Goal: Transaction & Acquisition: Purchase product/service

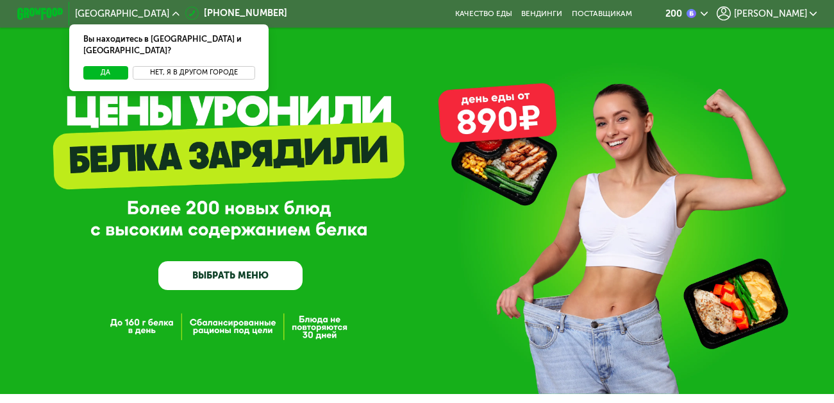
click at [160, 66] on button "Нет, я в другом городе" at bounding box center [194, 73] width 122 height 14
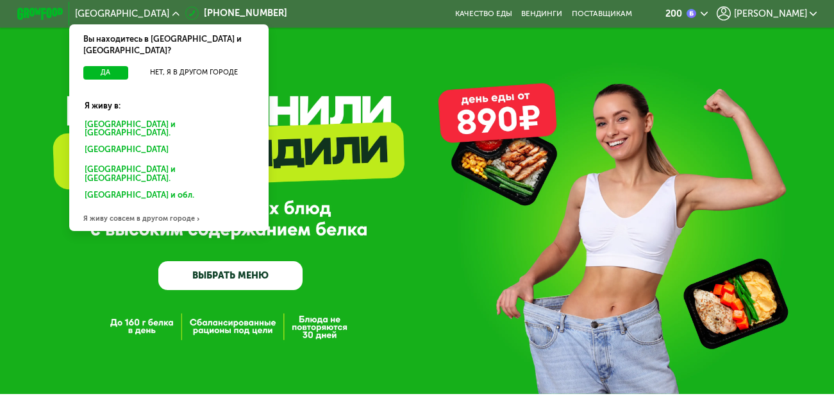
click at [141, 116] on div "Санкт-Петербурге и обл." at bounding box center [168, 128] width 185 height 24
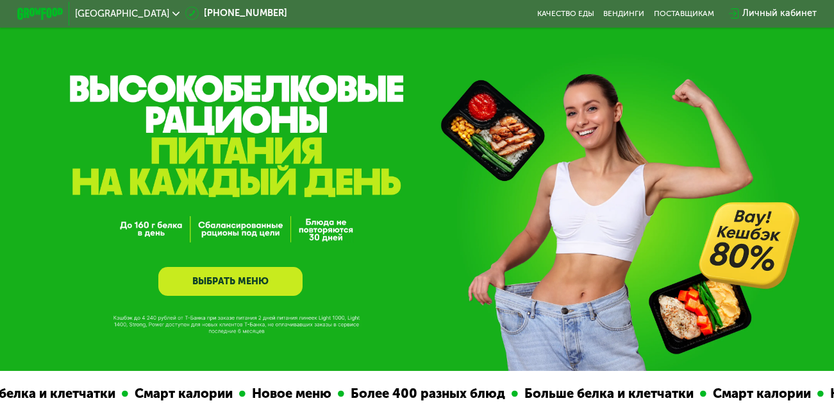
click at [251, 284] on link "ВЫБРАТЬ МЕНЮ" at bounding box center [230, 281] width 144 height 29
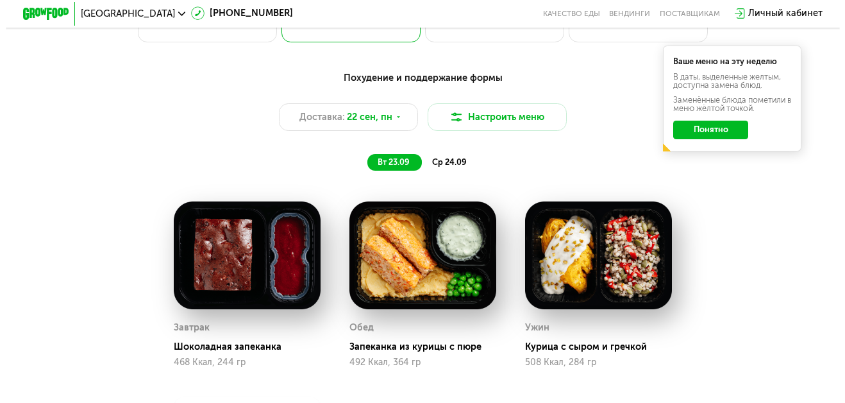
scroll to position [803, 0]
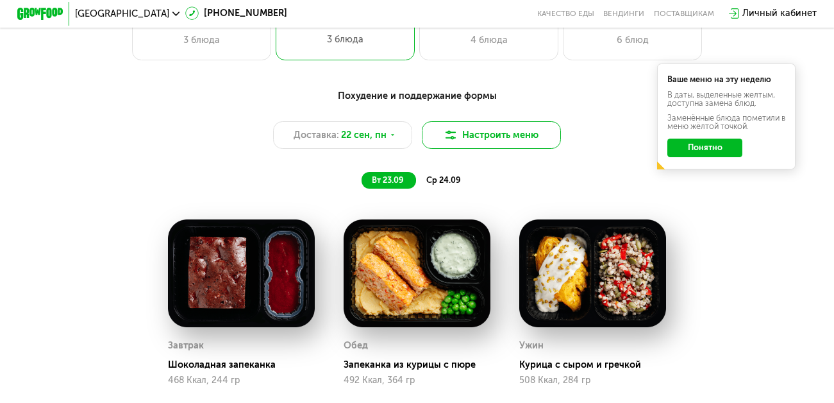
click at [467, 149] on button "Настроить меню" at bounding box center [491, 135] width 139 height 28
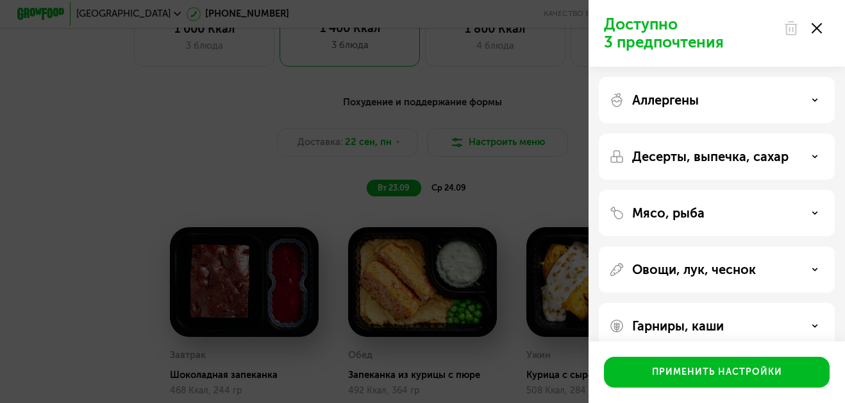
scroll to position [21, 0]
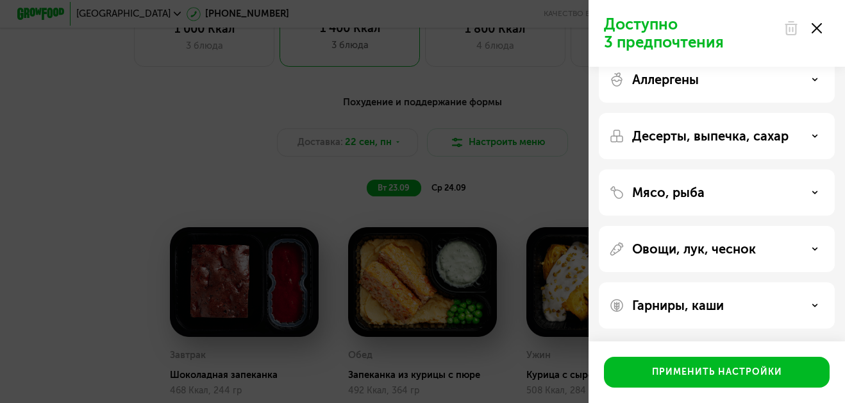
click at [821, 184] on div "Мясо, рыба" at bounding box center [717, 192] width 236 height 46
click at [813, 194] on icon at bounding box center [815, 192] width 6 height 6
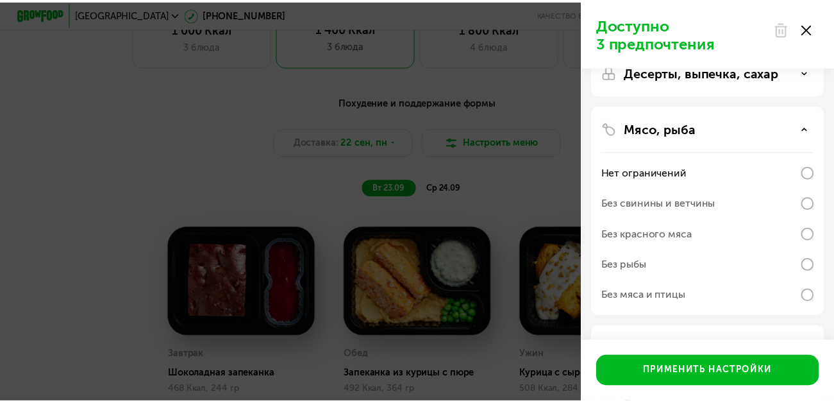
scroll to position [106, 0]
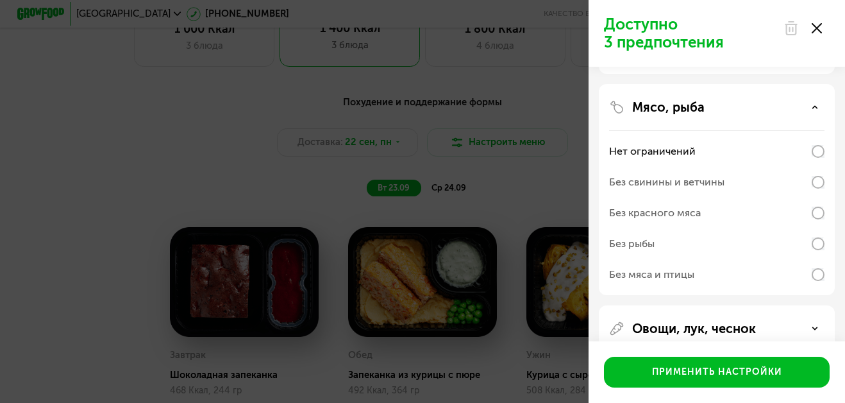
click at [521, 212] on div "Доступно 3 предпочтения Аллергены Десерты, выпечка, сахар Мясо, рыба Нет ограни…" at bounding box center [422, 201] width 845 height 403
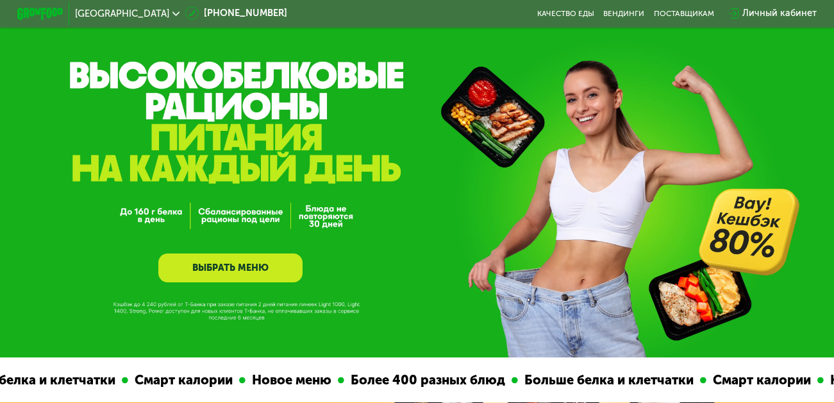
scroll to position [0, 0]
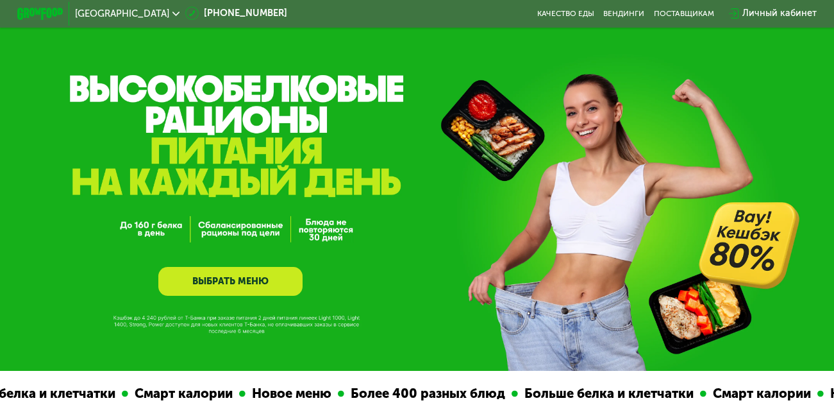
click at [757, 15] on div "Личный кабинет" at bounding box center [780, 13] width 74 height 14
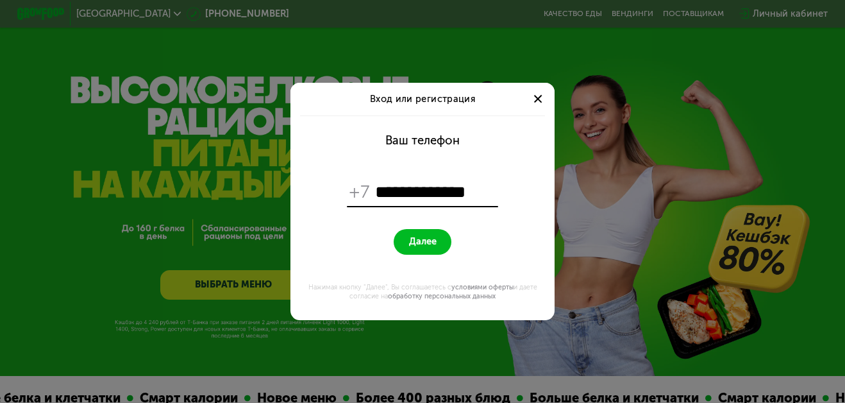
type input "**********"
click at [408, 245] on button "Далее" at bounding box center [423, 241] width 58 height 25
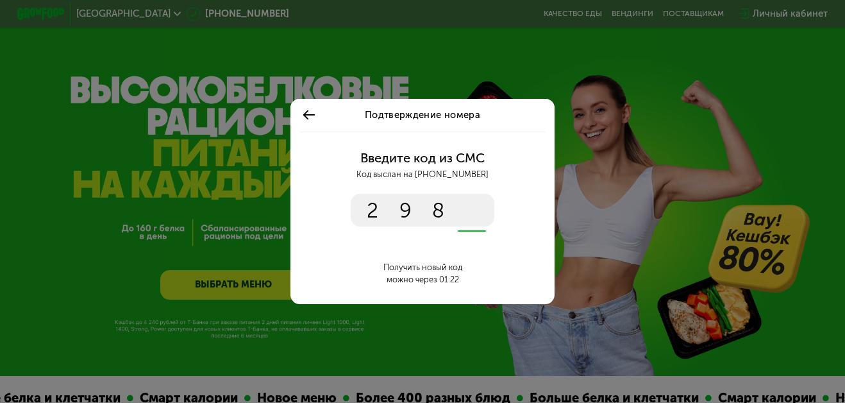
type input "****"
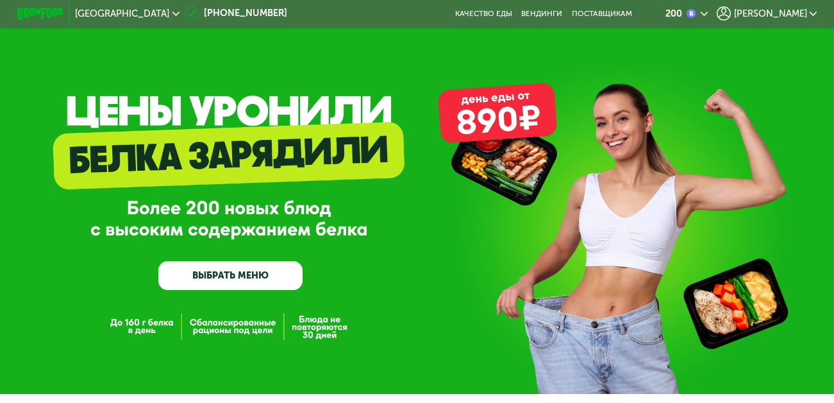
click at [232, 275] on link "ВЫБРАТЬ МЕНЮ" at bounding box center [230, 275] width 144 height 29
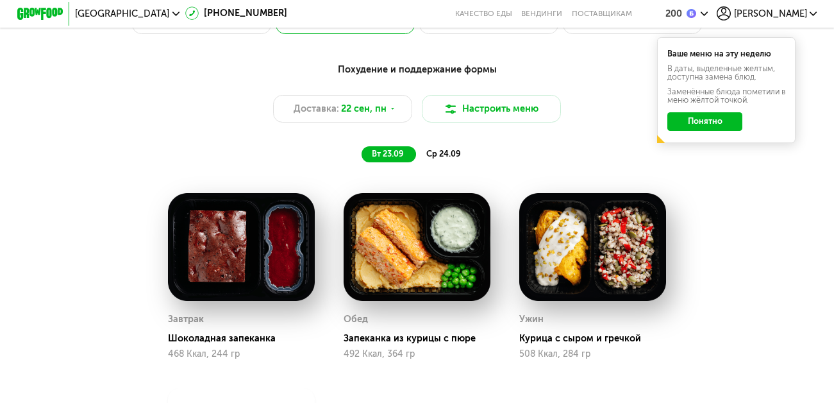
scroll to position [848, 0]
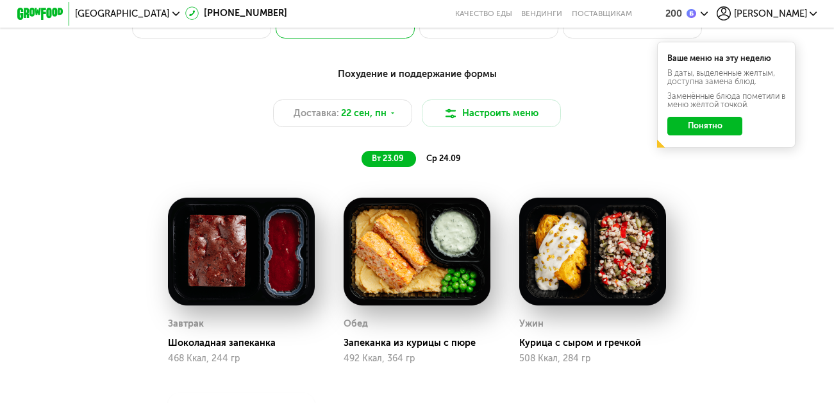
click at [720, 132] on button "Понятно" at bounding box center [705, 126] width 75 height 19
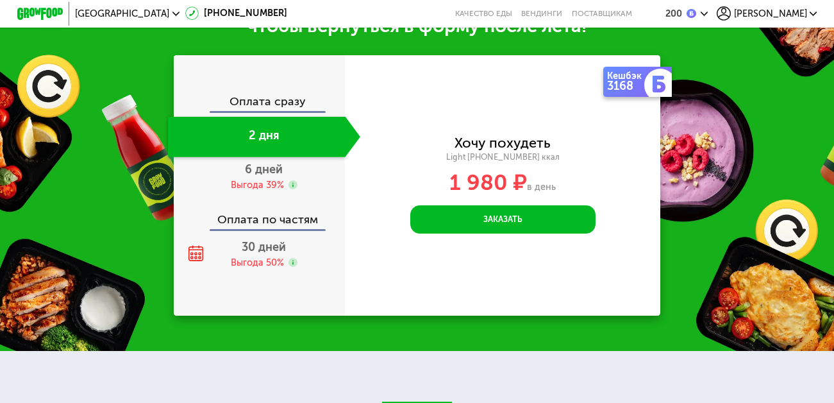
scroll to position [1447, 0]
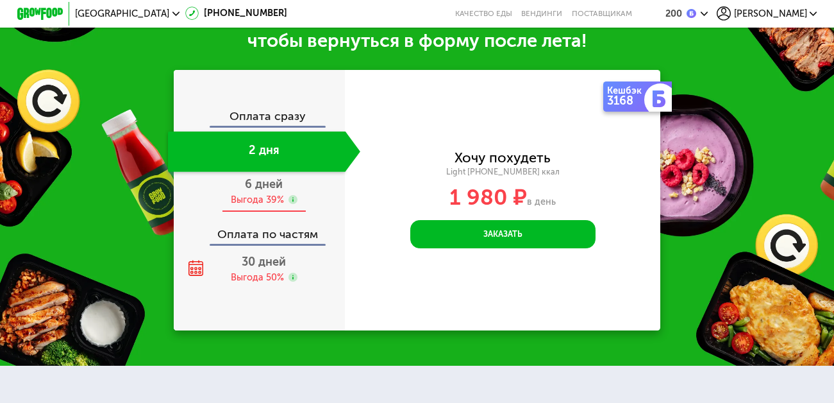
click at [259, 207] on div "Выгода 39%" at bounding box center [257, 200] width 53 height 13
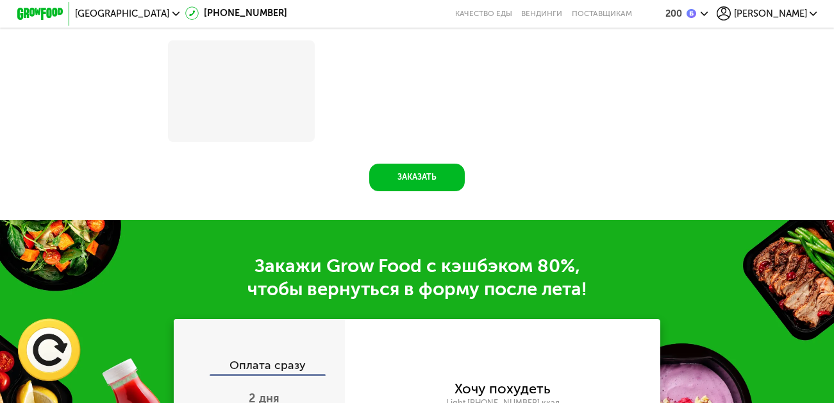
scroll to position [1699, 0]
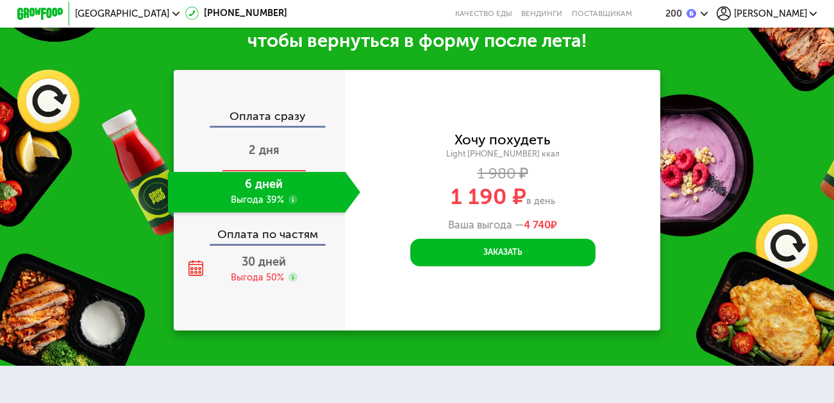
click at [262, 157] on span "2 дня" at bounding box center [264, 150] width 31 height 14
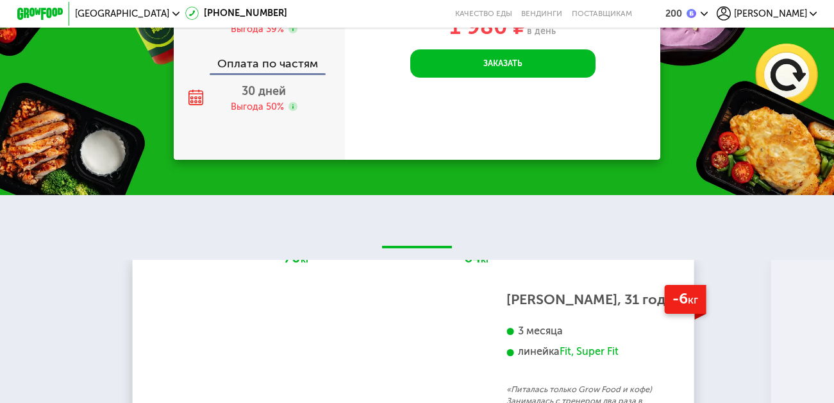
scroll to position [1511, 0]
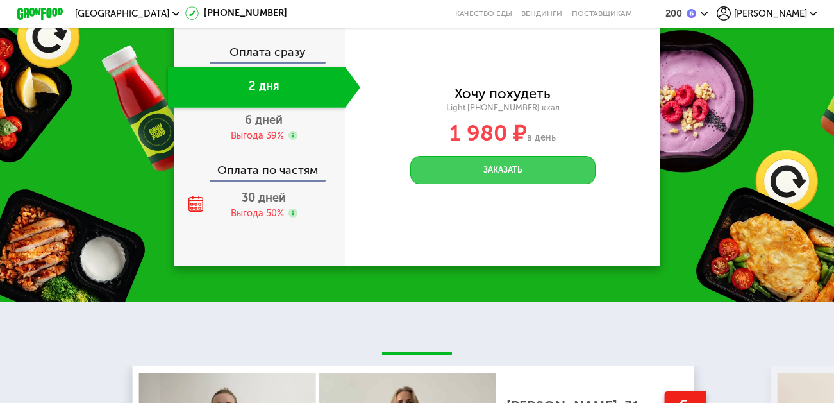
click at [500, 183] on button "Заказать" at bounding box center [502, 170] width 185 height 28
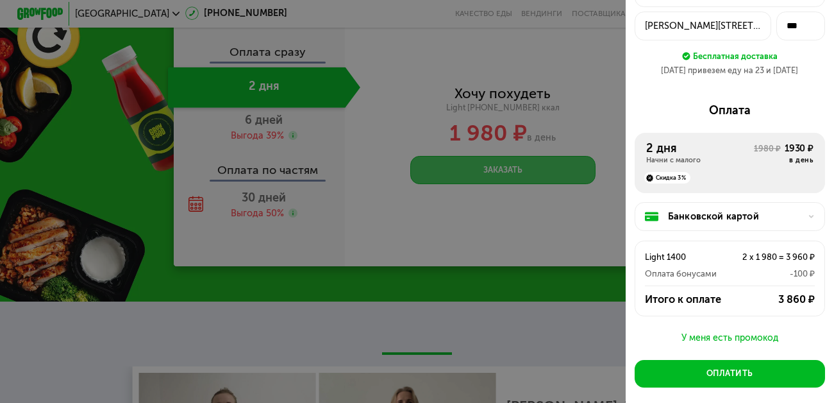
scroll to position [85, 0]
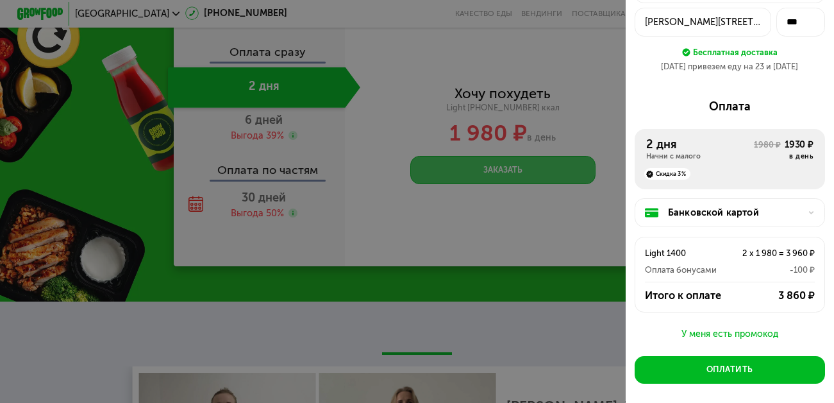
click at [460, 321] on div at bounding box center [417, 201] width 834 height 403
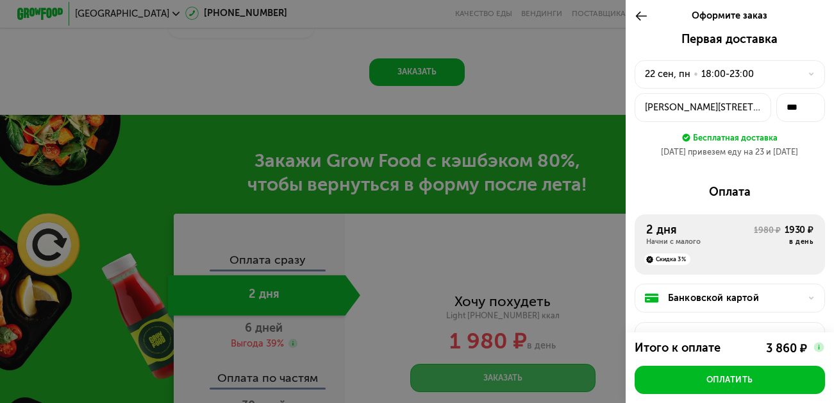
scroll to position [1297, 0]
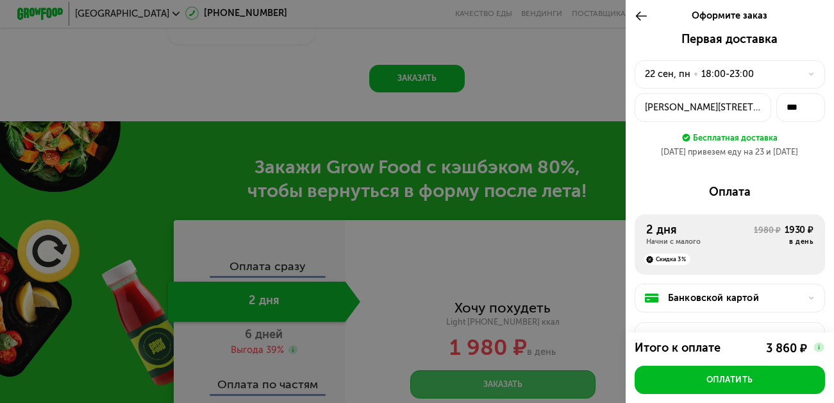
click at [641, 15] on icon at bounding box center [641, 16] width 13 height 14
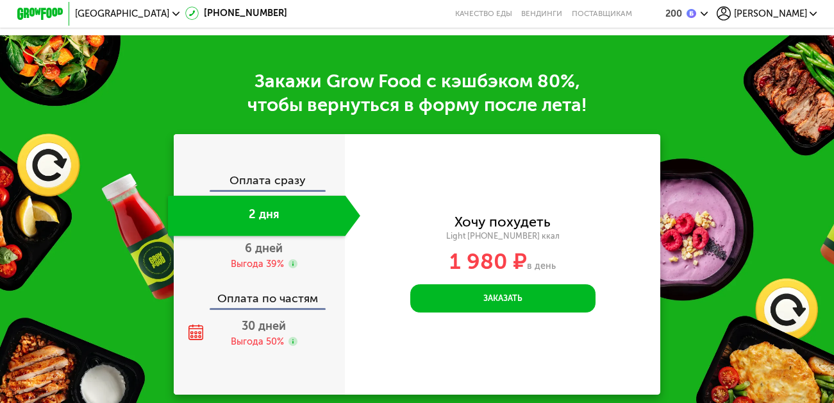
scroll to position [1404, 0]
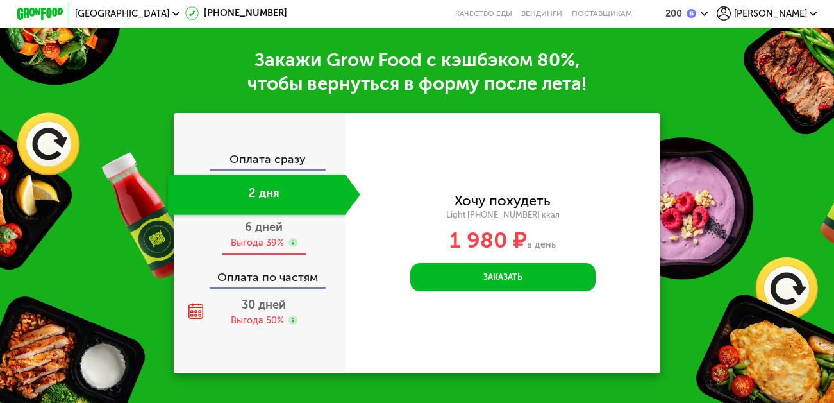
click at [239, 249] on div "Выгода 39%" at bounding box center [257, 243] width 53 height 13
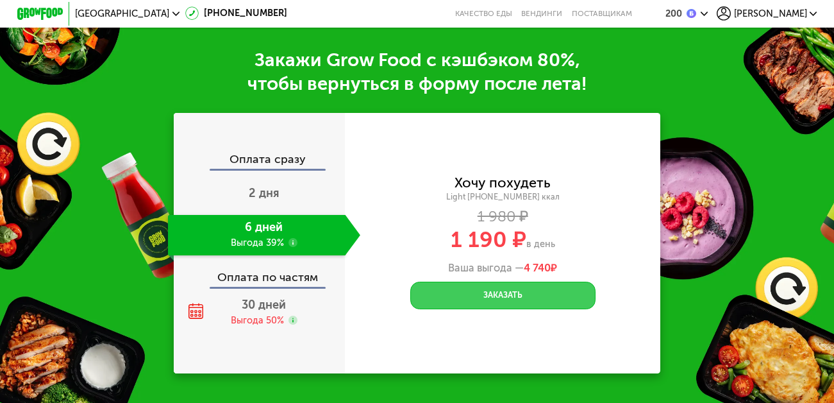
click at [505, 307] on button "Заказать" at bounding box center [502, 296] width 185 height 28
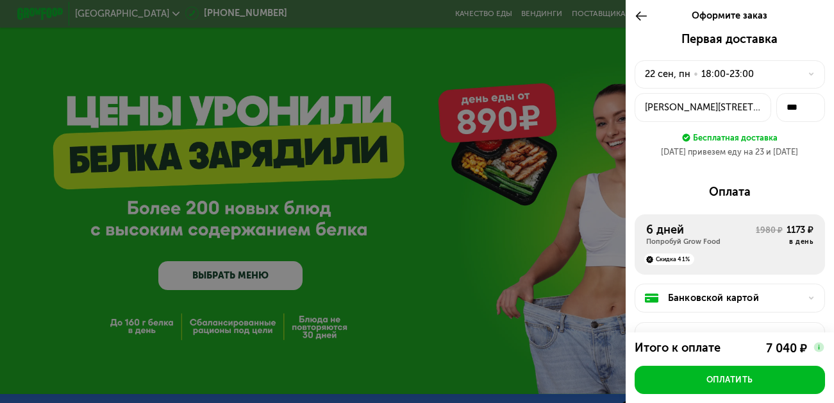
click at [635, 19] on icon at bounding box center [641, 16] width 13 height 14
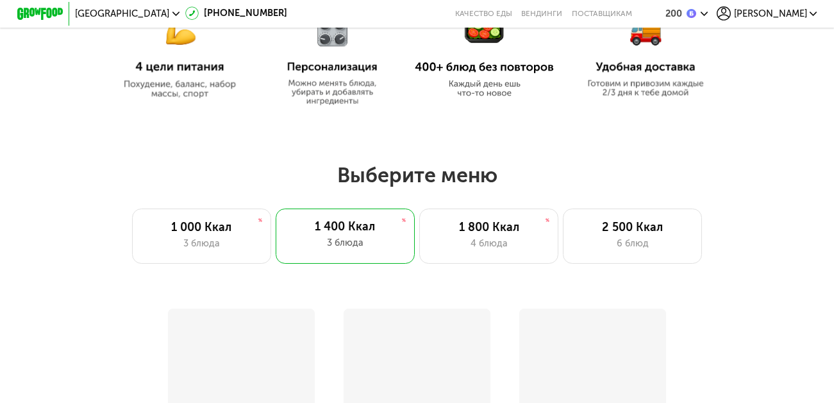
scroll to position [641, 0]
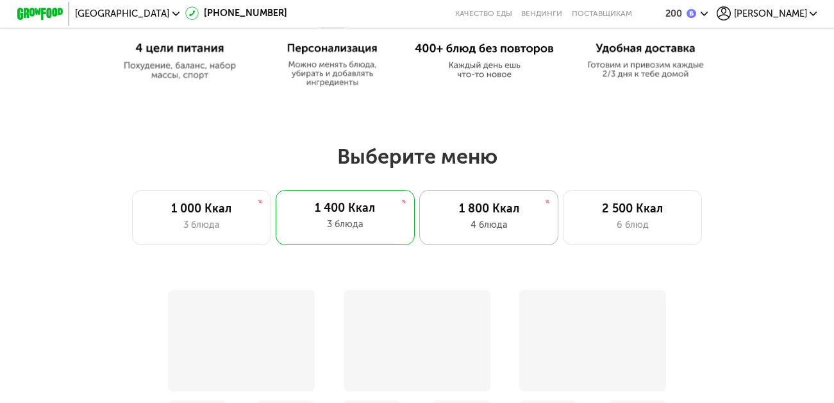
click at [491, 229] on div "4 блюда" at bounding box center [489, 225] width 115 height 14
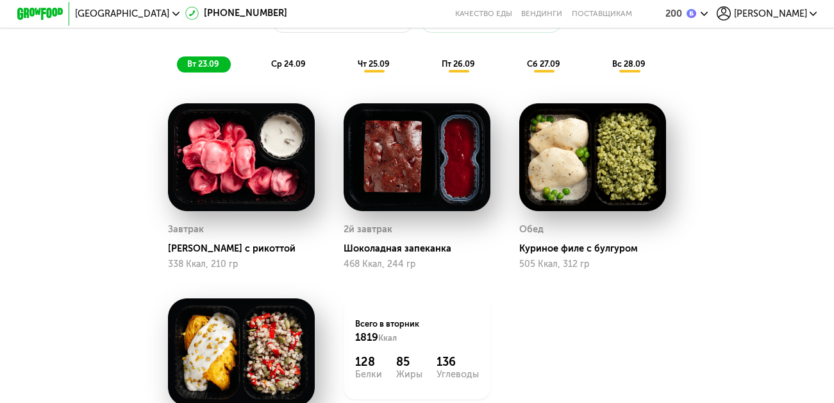
scroll to position [941, 0]
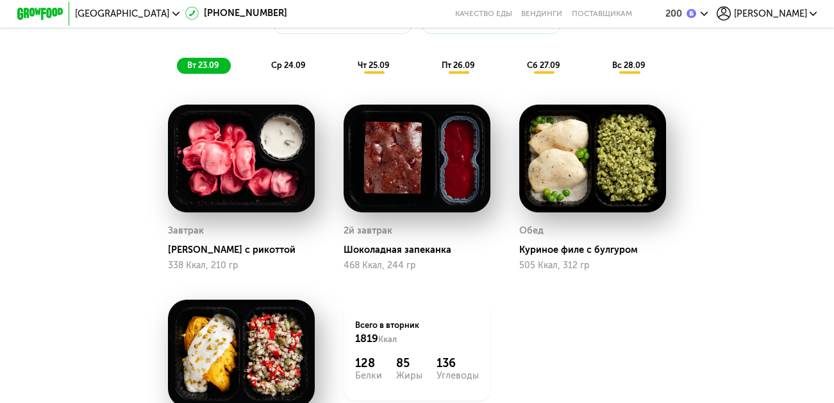
click at [541, 70] on span "сб 27.09" at bounding box center [543, 65] width 33 height 10
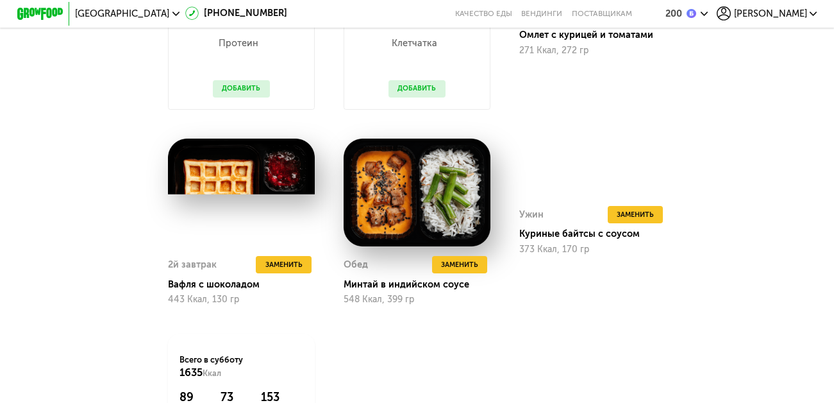
scroll to position [1111, 0]
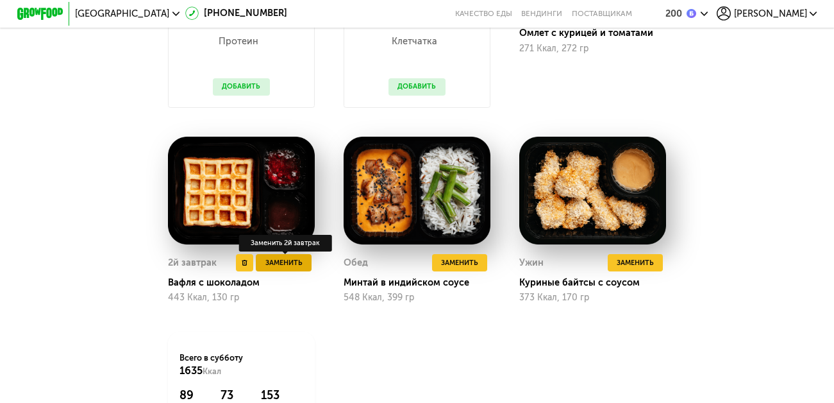
click at [292, 269] on span "Заменить" at bounding box center [284, 263] width 37 height 12
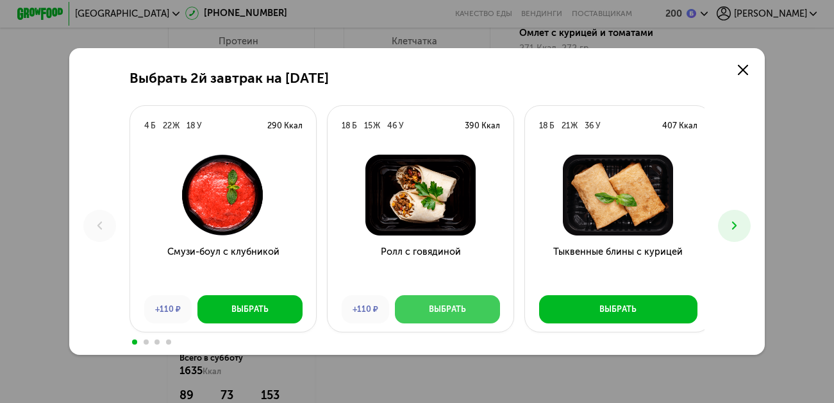
click at [434, 310] on div "Выбрать" at bounding box center [447, 309] width 37 height 12
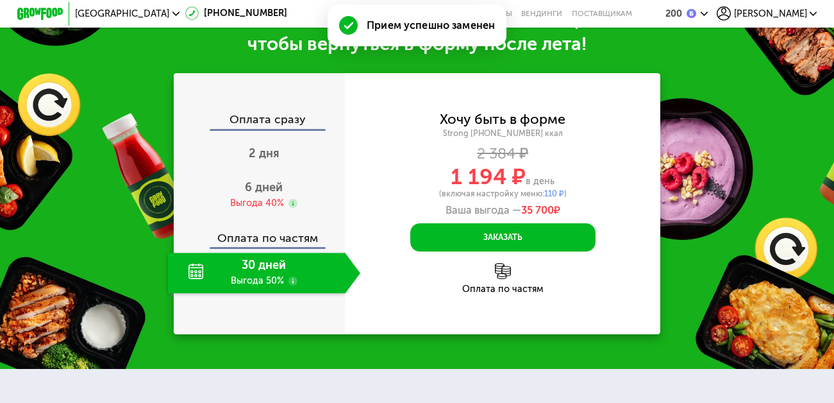
scroll to position [1676, 0]
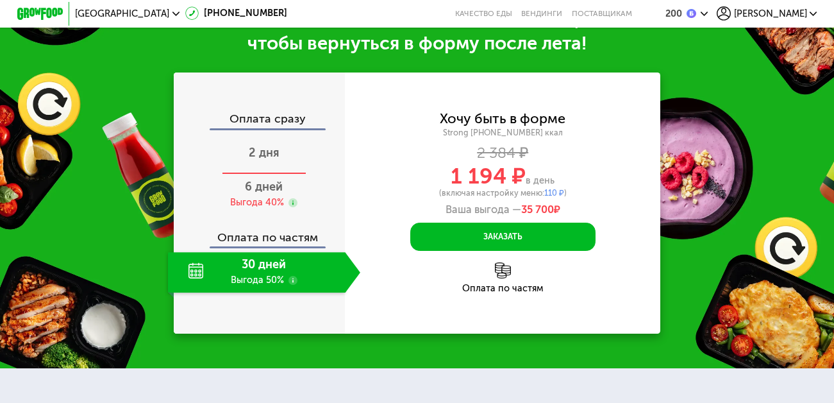
click at [262, 160] on span "2 дня" at bounding box center [264, 153] width 31 height 14
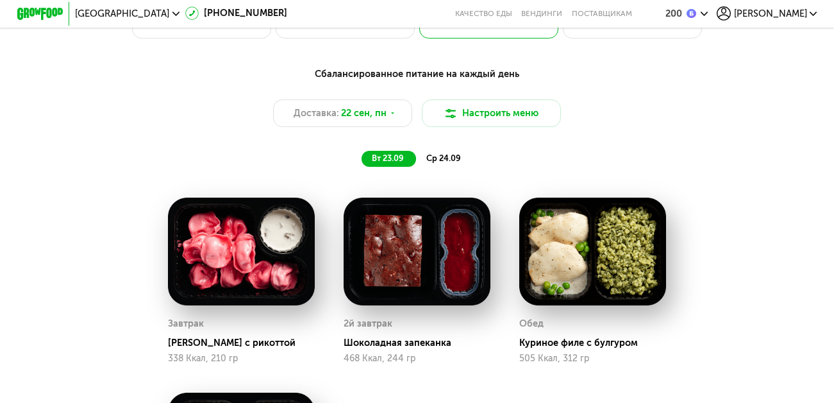
scroll to position [789, 0]
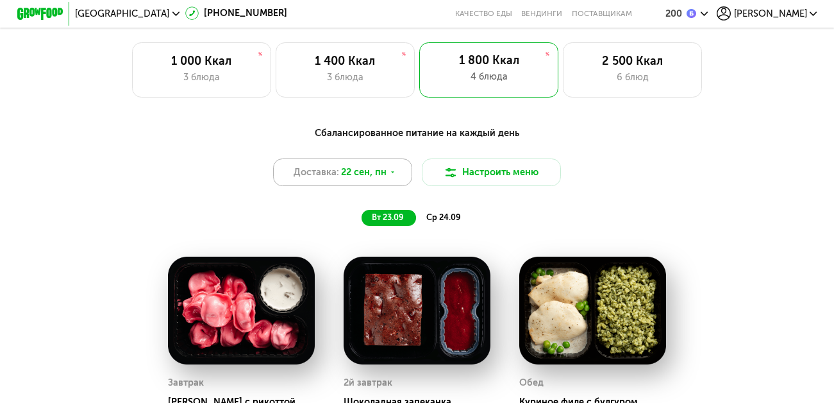
click at [392, 186] on div "Доставка: 22 сен, пн" at bounding box center [342, 172] width 139 height 28
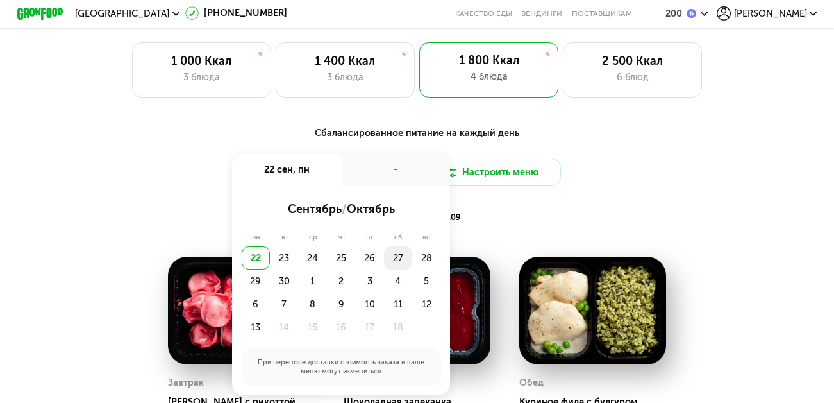
click at [398, 269] on div "27" at bounding box center [398, 257] width 28 height 23
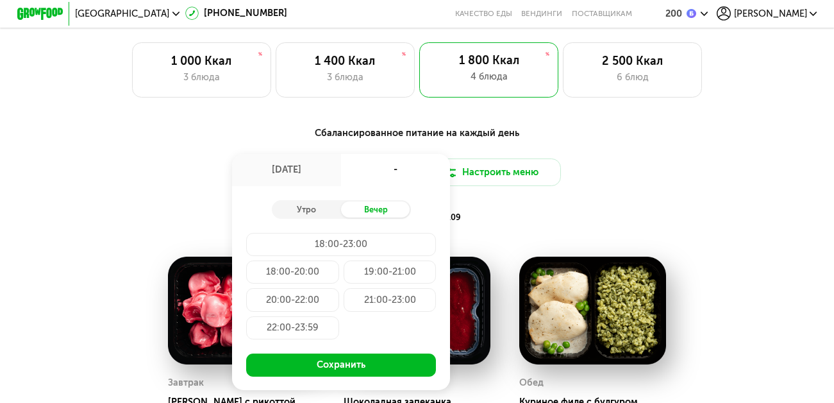
click at [391, 177] on div "-" at bounding box center [395, 170] width 109 height 33
click at [297, 172] on div "27 сен, сб" at bounding box center [286, 170] width 109 height 33
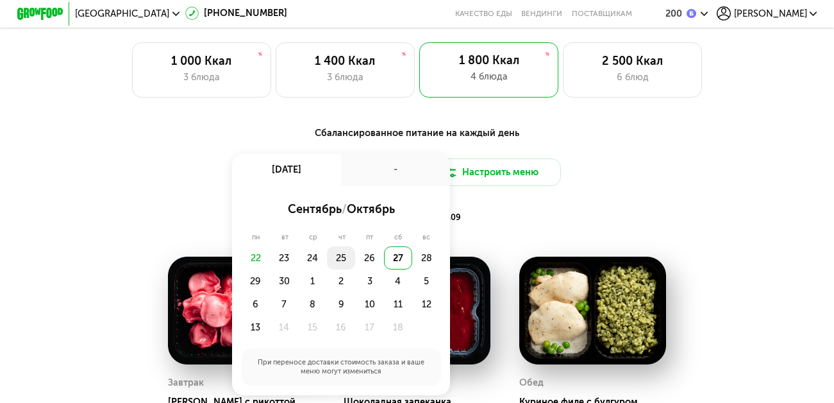
click at [335, 265] on div "25" at bounding box center [341, 257] width 28 height 23
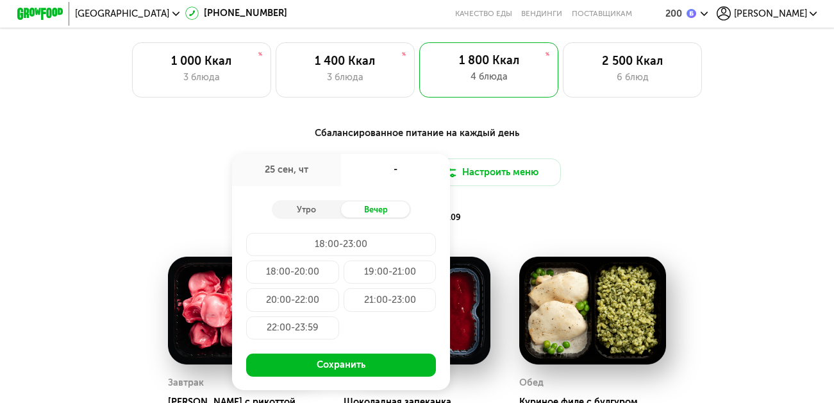
click at [297, 307] on div "20:00-22:00" at bounding box center [292, 299] width 93 height 23
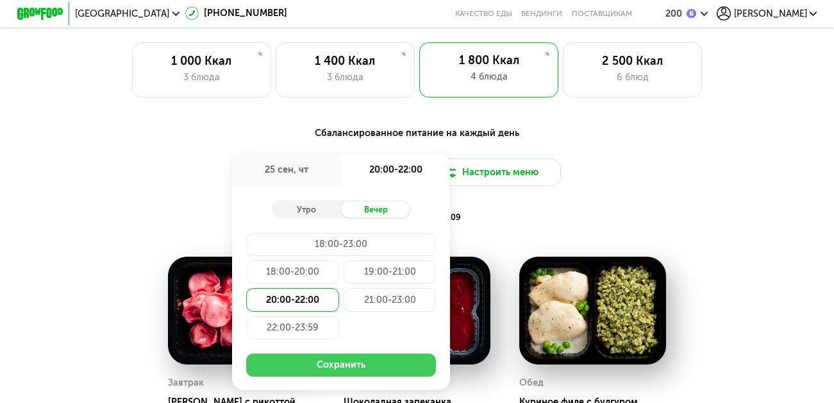
click at [339, 375] on button "Сохранить" at bounding box center [341, 364] width 190 height 23
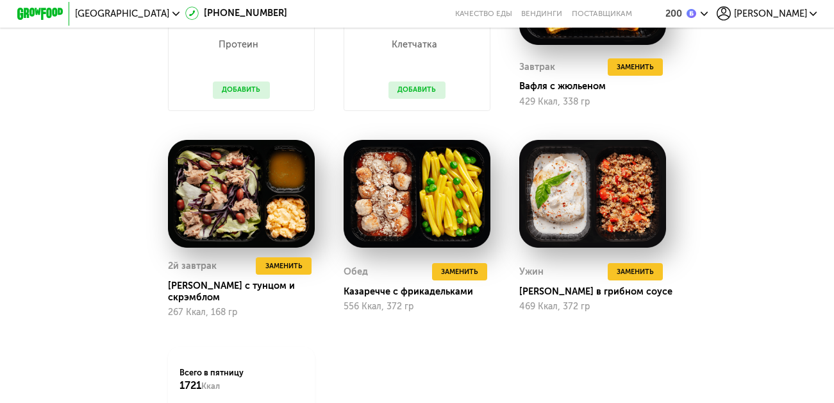
scroll to position [1109, 0]
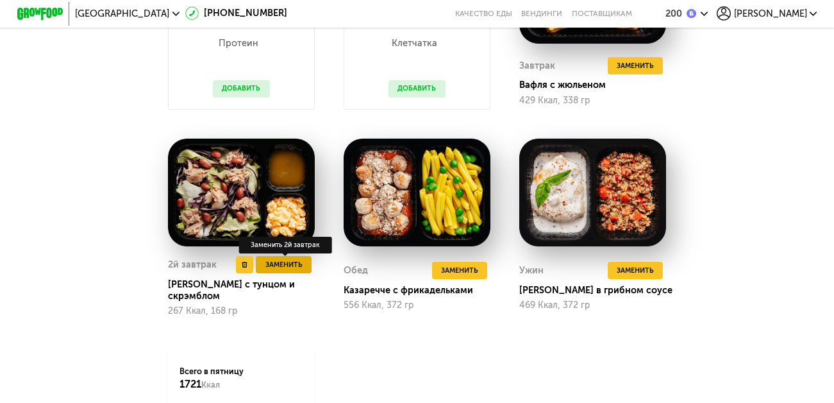
click at [290, 271] on span "Заменить" at bounding box center [284, 265] width 37 height 12
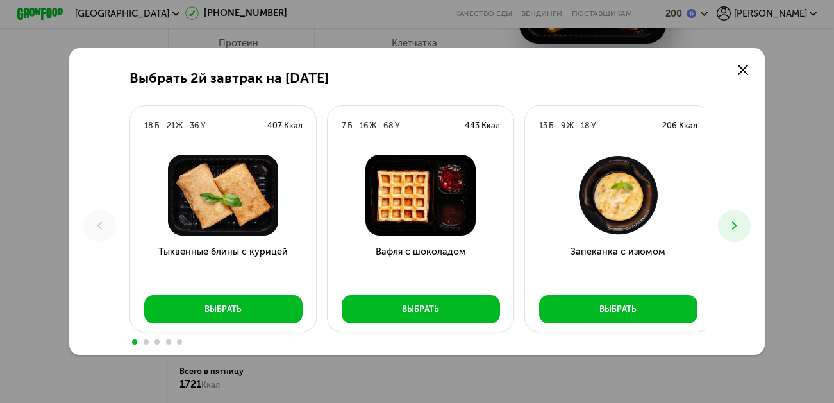
click at [742, 221] on icon at bounding box center [735, 226] width 14 height 14
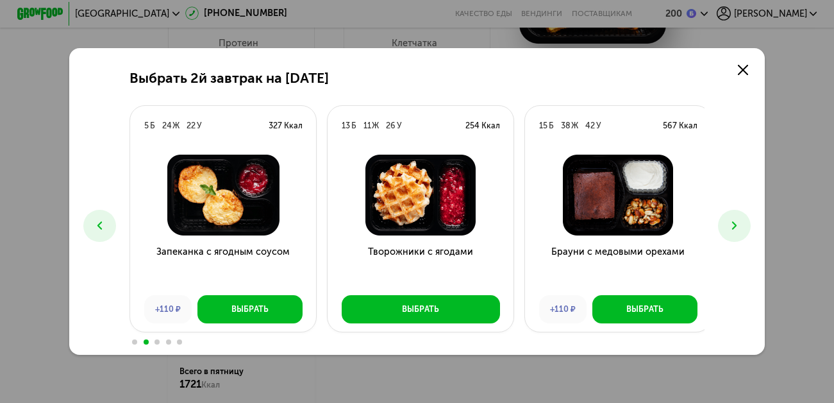
click at [742, 221] on icon at bounding box center [735, 226] width 14 height 14
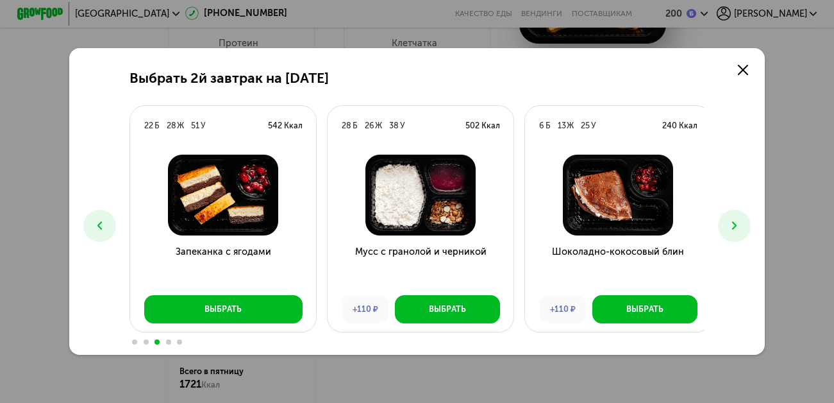
click at [742, 221] on icon at bounding box center [735, 226] width 14 height 14
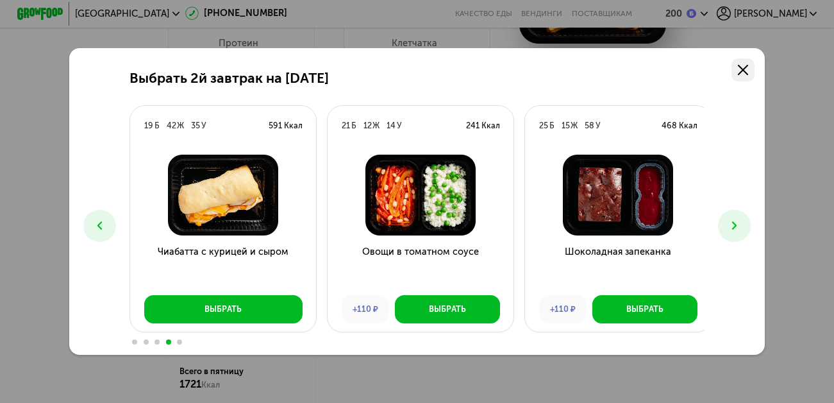
click at [748, 69] on icon at bounding box center [743, 70] width 10 height 10
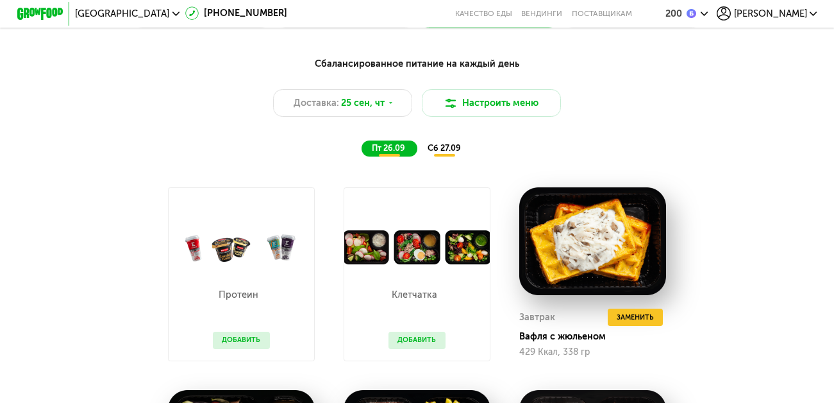
scroll to position [853, 0]
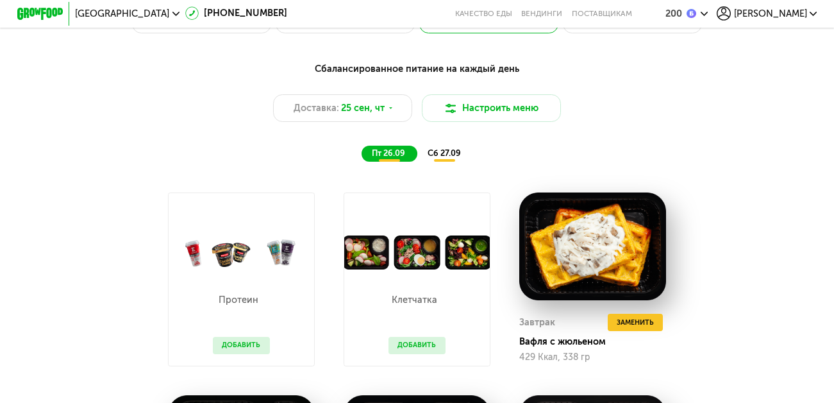
click at [440, 158] on span "сб 27.09" at bounding box center [444, 153] width 33 height 10
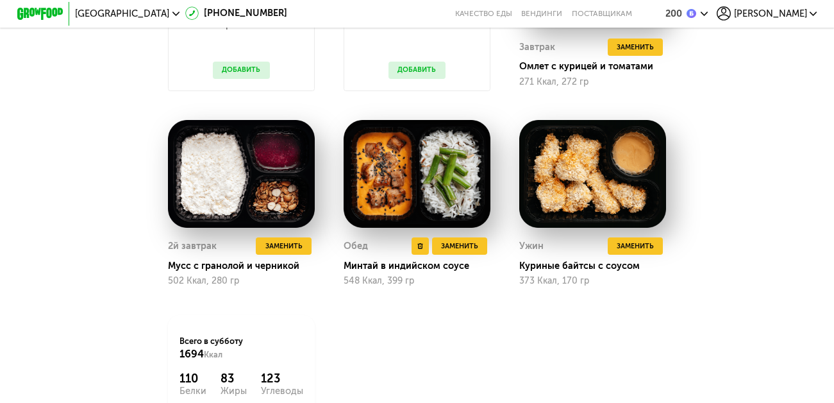
scroll to position [1131, 0]
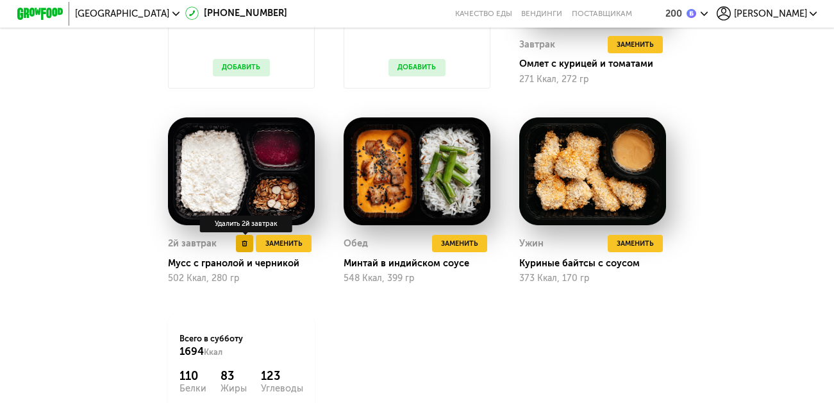
click at [241, 252] on button at bounding box center [244, 243] width 17 height 17
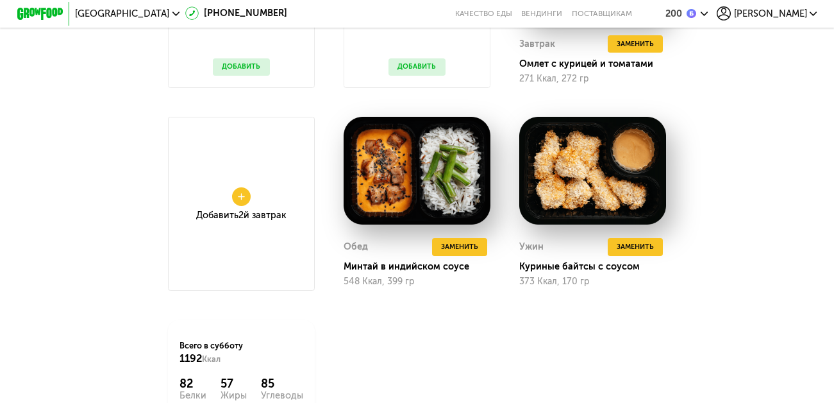
click at [246, 235] on div "Добавить 2й завтрак" at bounding box center [241, 204] width 147 height 174
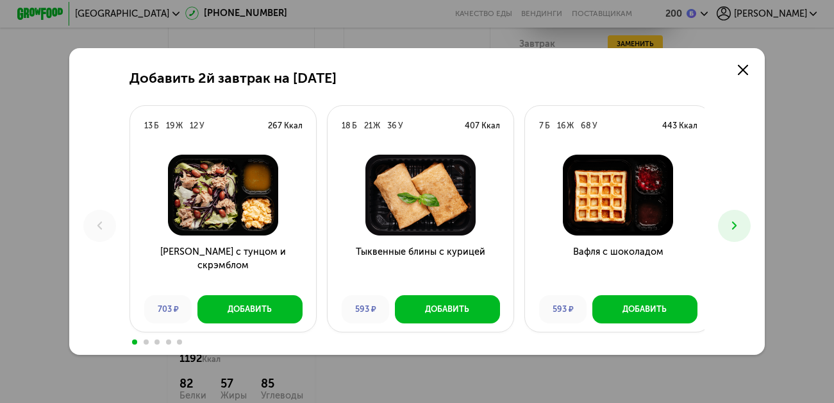
scroll to position [1181, 0]
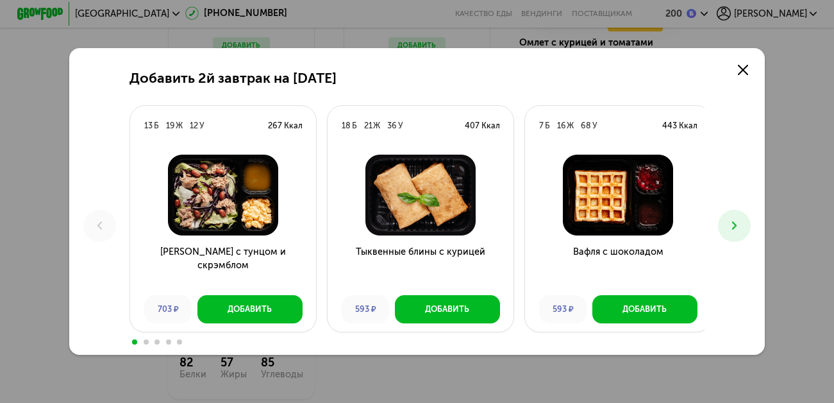
click at [733, 231] on icon at bounding box center [735, 226] width 14 height 14
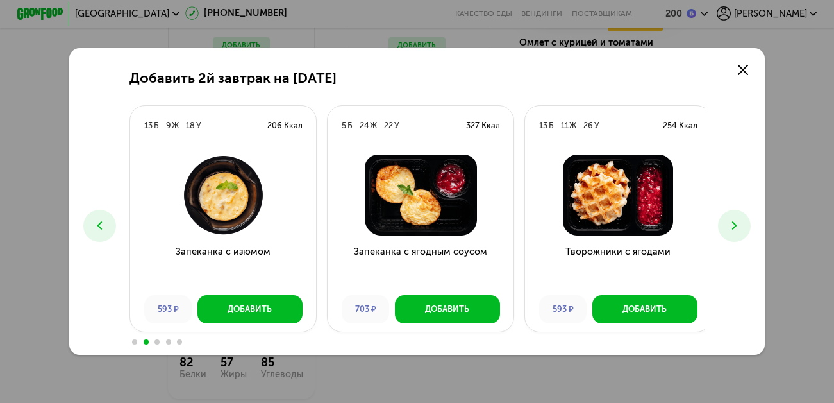
click at [733, 231] on icon at bounding box center [735, 226] width 14 height 14
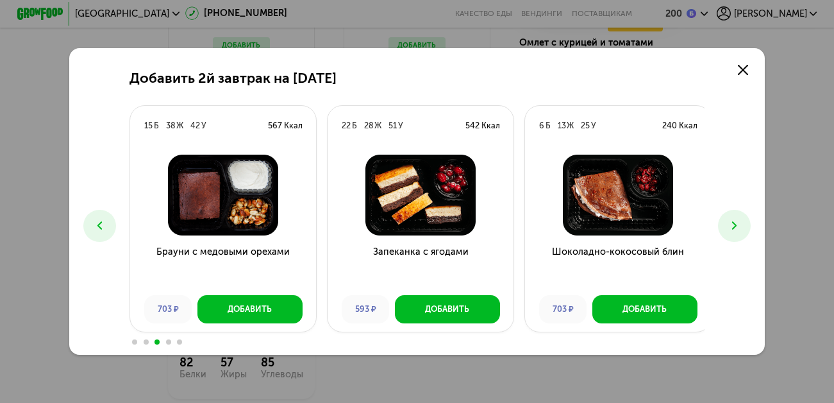
click at [733, 231] on icon at bounding box center [735, 226] width 14 height 14
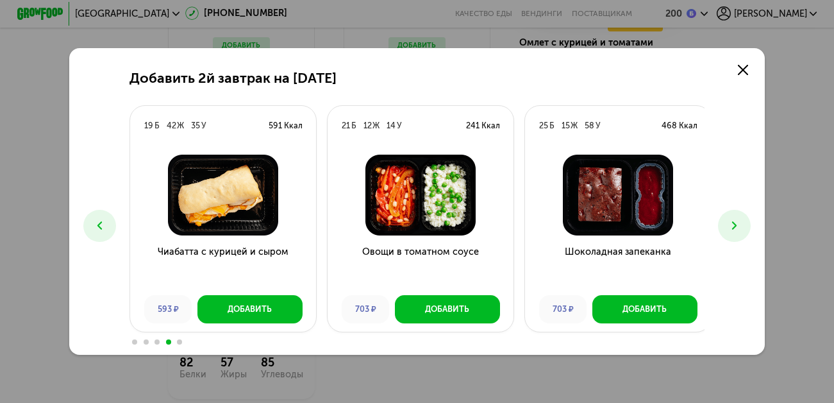
click at [733, 231] on icon at bounding box center [735, 226] width 14 height 14
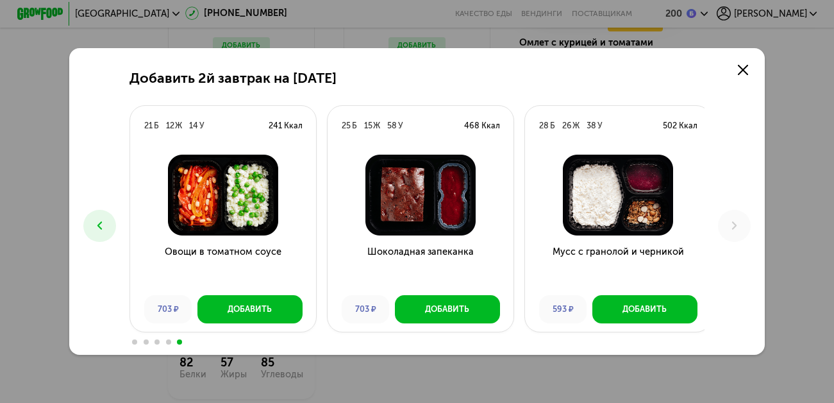
click at [93, 226] on icon at bounding box center [100, 226] width 14 height 14
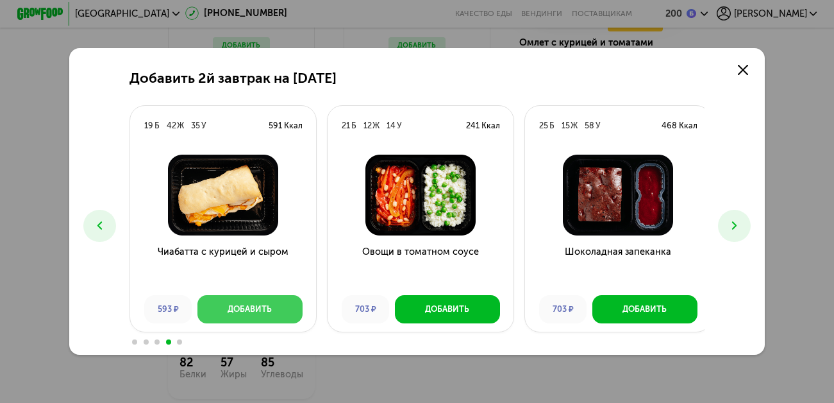
click at [264, 311] on div "Добавить" at bounding box center [250, 309] width 44 height 12
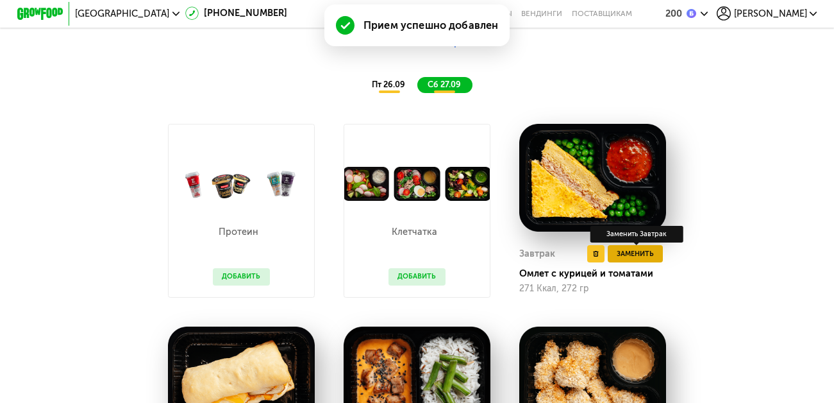
scroll to position [947, 0]
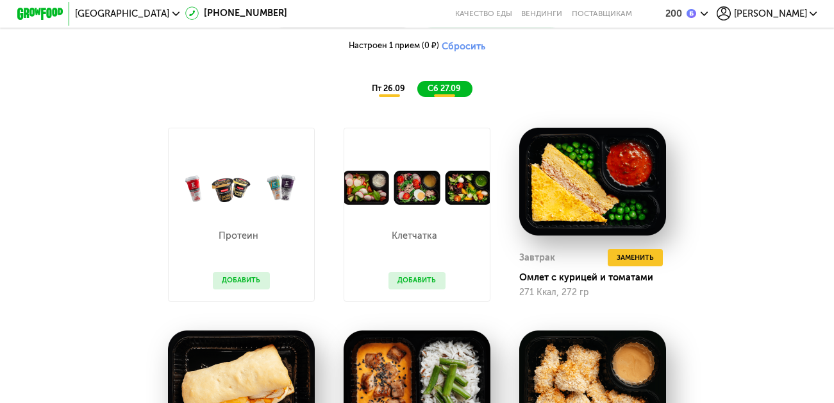
click at [382, 97] on div "пт 26.09" at bounding box center [389, 89] width 55 height 16
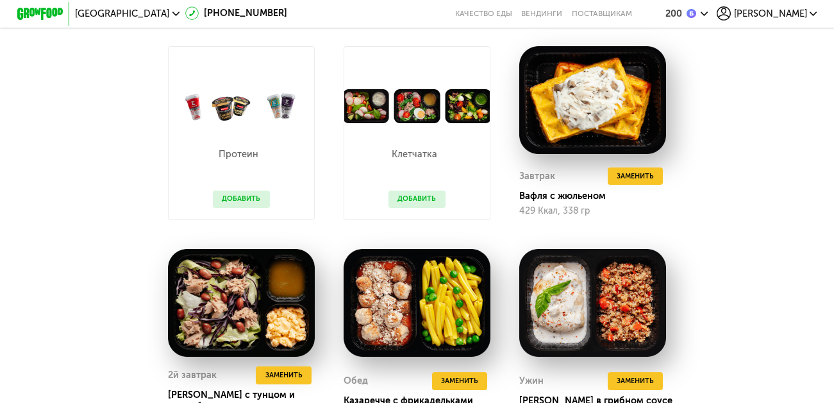
scroll to position [1032, 0]
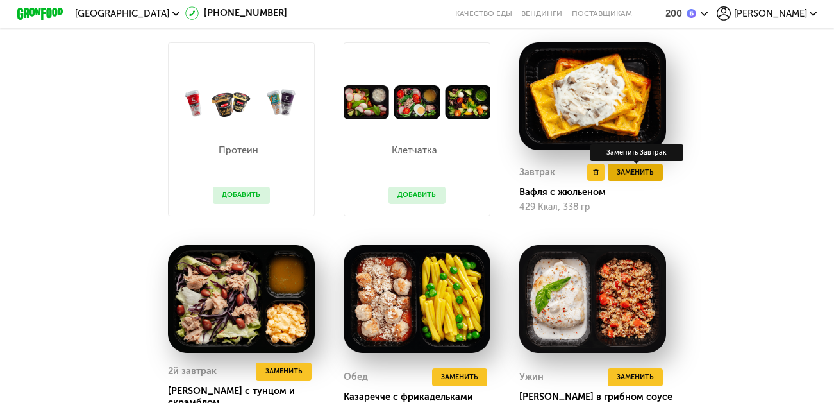
click at [647, 178] on span "Заменить" at bounding box center [635, 173] width 37 height 12
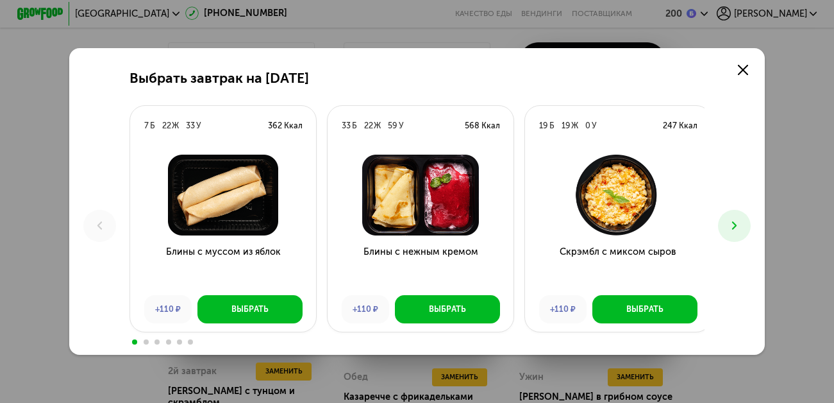
click at [730, 229] on button at bounding box center [734, 226] width 33 height 33
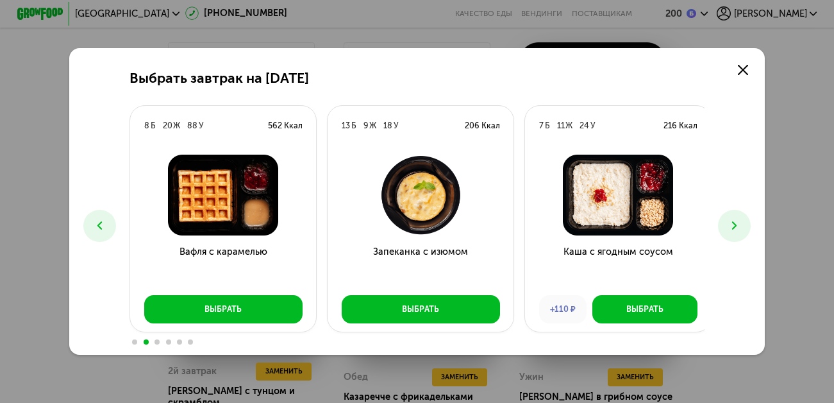
click at [730, 229] on button at bounding box center [734, 226] width 33 height 33
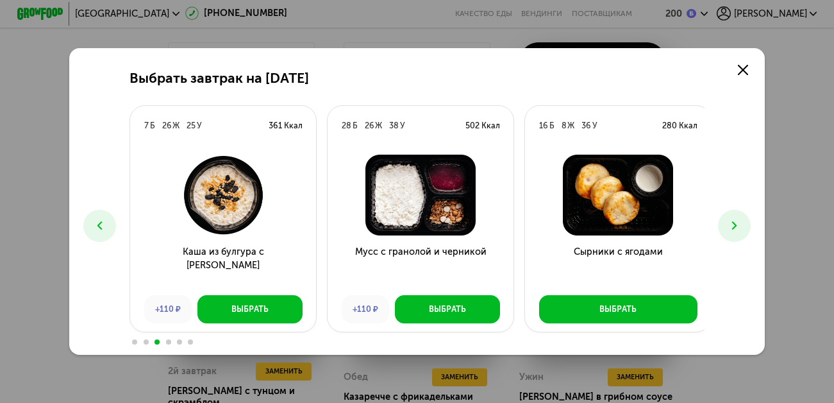
click at [730, 229] on button at bounding box center [734, 226] width 33 height 33
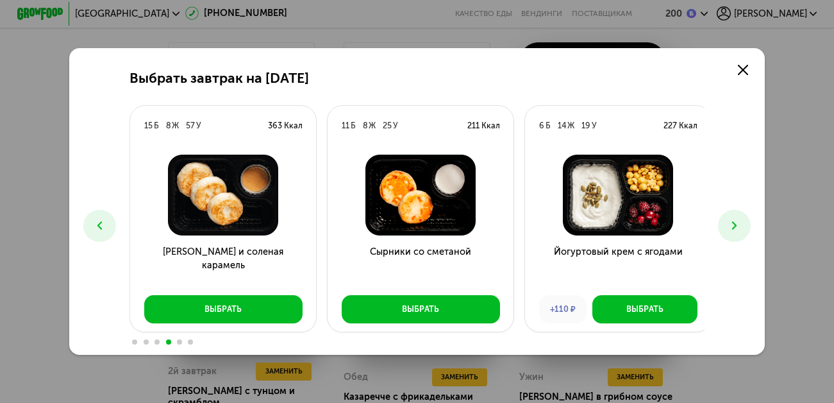
click at [730, 229] on button at bounding box center [734, 226] width 33 height 33
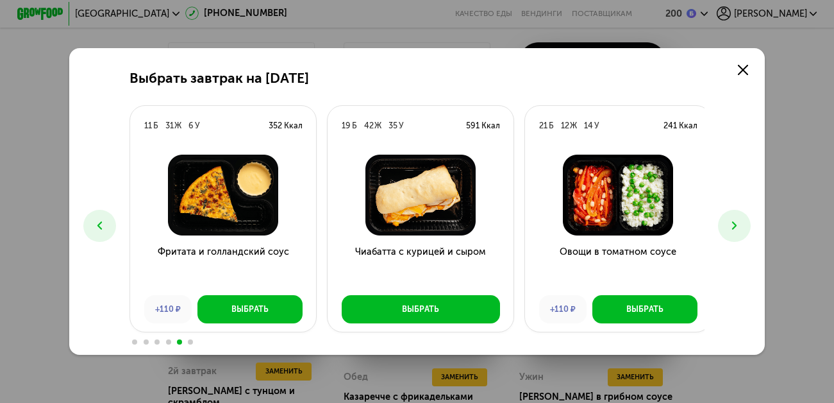
click at [730, 229] on button at bounding box center [734, 226] width 33 height 33
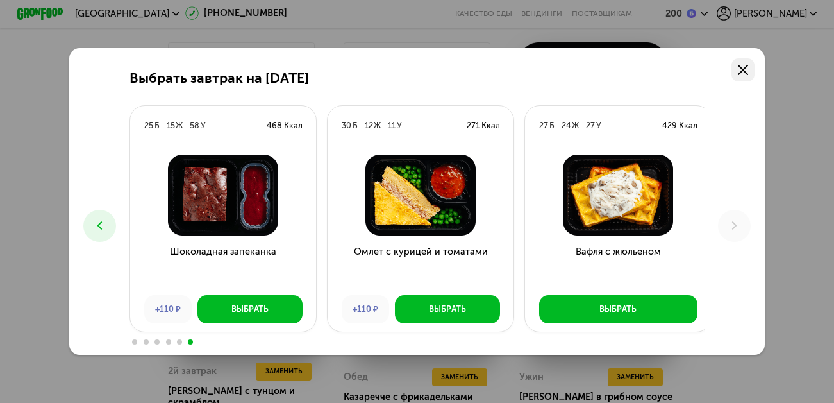
click at [739, 66] on link at bounding box center [743, 69] width 23 height 23
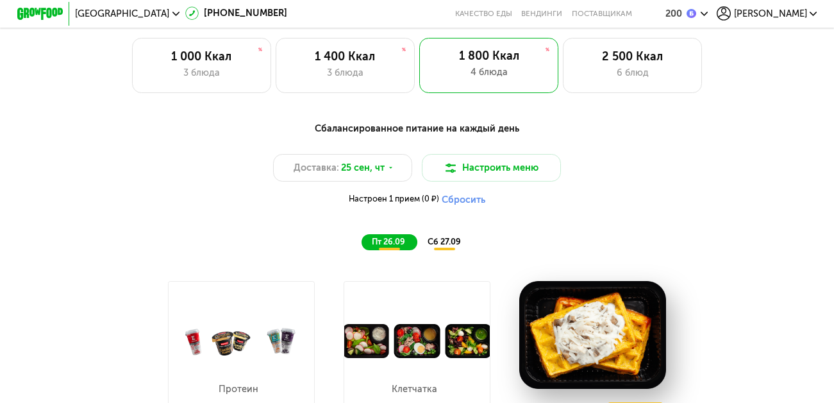
scroll to position [775, 0]
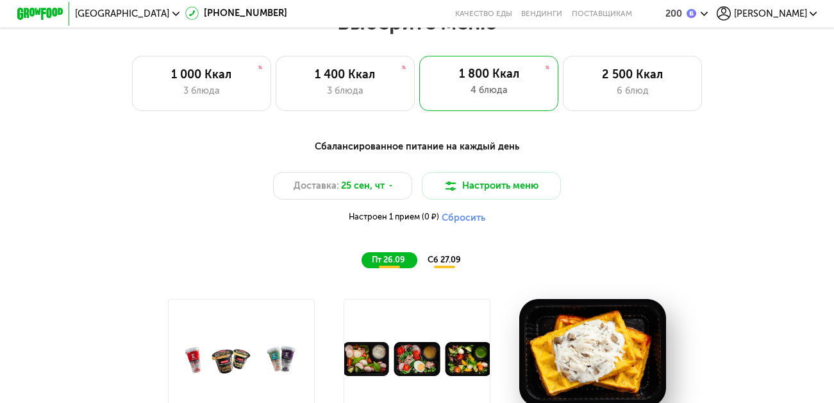
click at [454, 264] on span "сб 27.09" at bounding box center [444, 260] width 33 height 10
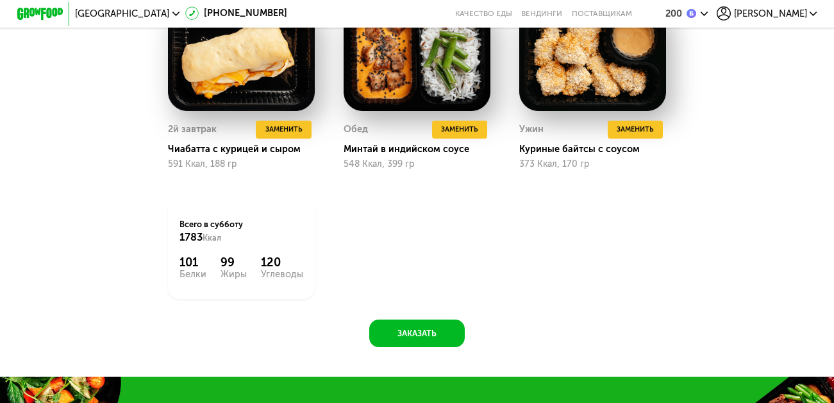
scroll to position [1267, 0]
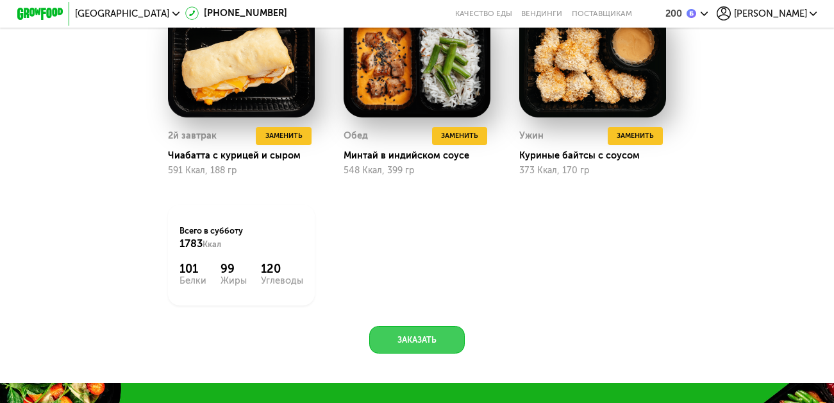
click at [419, 352] on button "Заказать" at bounding box center [417, 340] width 96 height 28
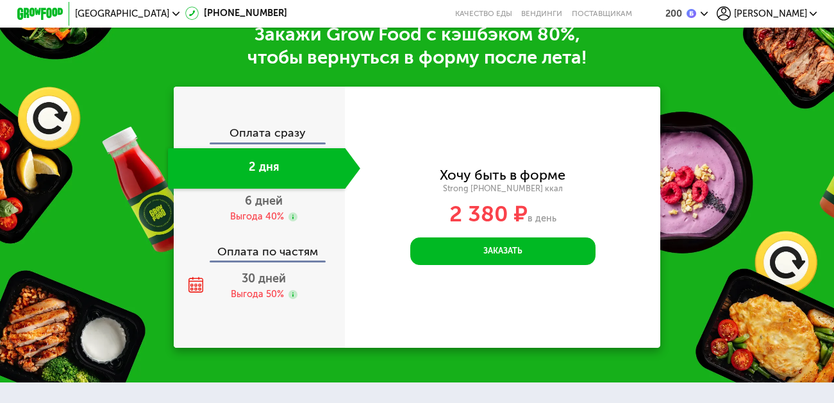
scroll to position [1666, 0]
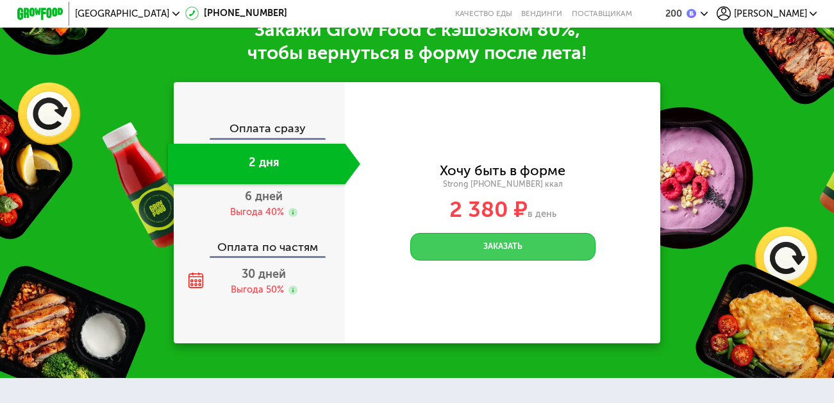
click at [519, 260] on button "Заказать" at bounding box center [502, 247] width 185 height 28
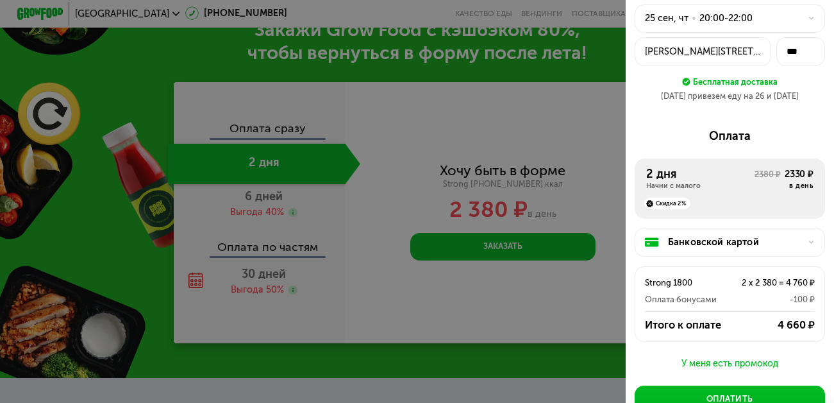
scroll to position [64, 0]
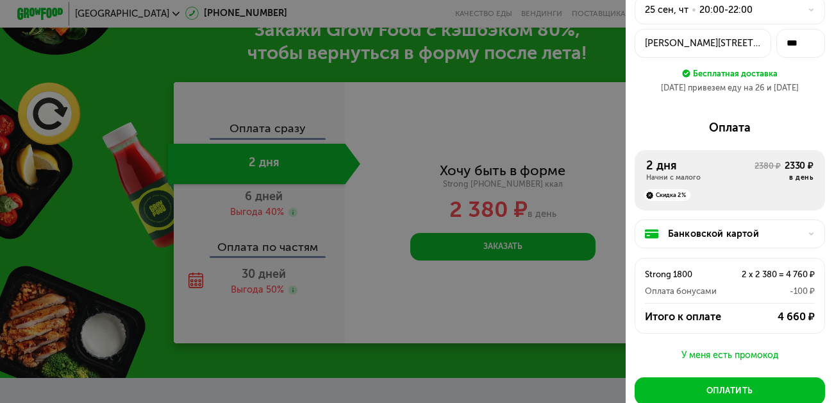
click at [727, 240] on div "Банковской картой" at bounding box center [734, 234] width 133 height 14
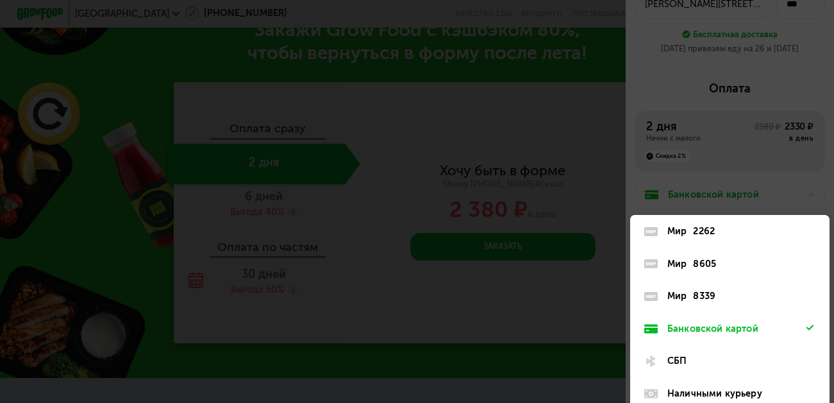
scroll to position [117, 0]
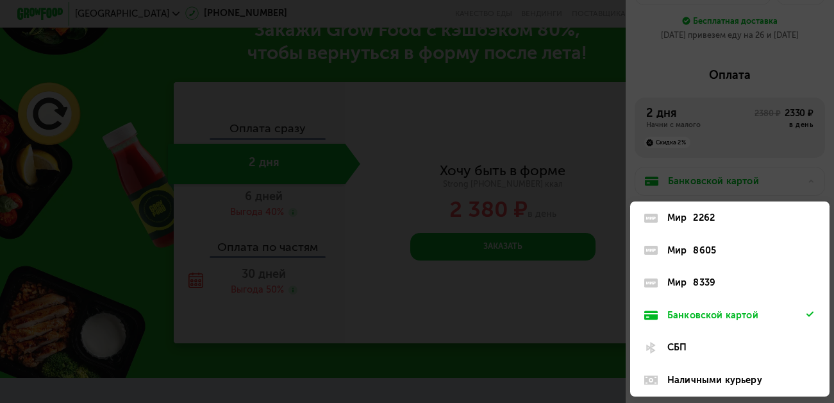
click at [693, 253] on div "8605" at bounding box center [704, 251] width 23 height 14
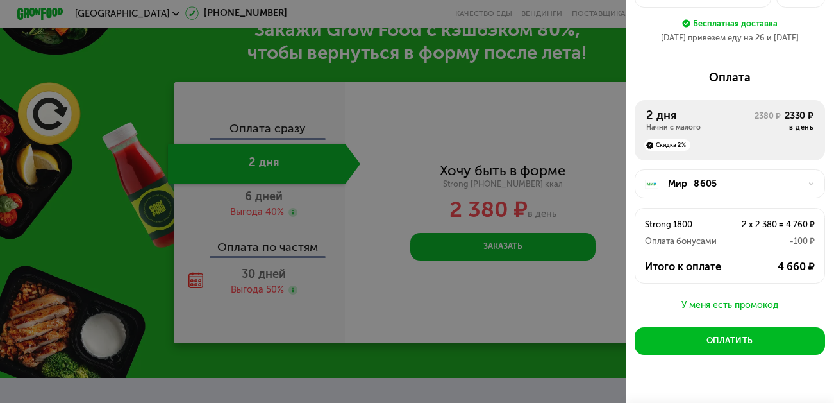
scroll to position [119, 0]
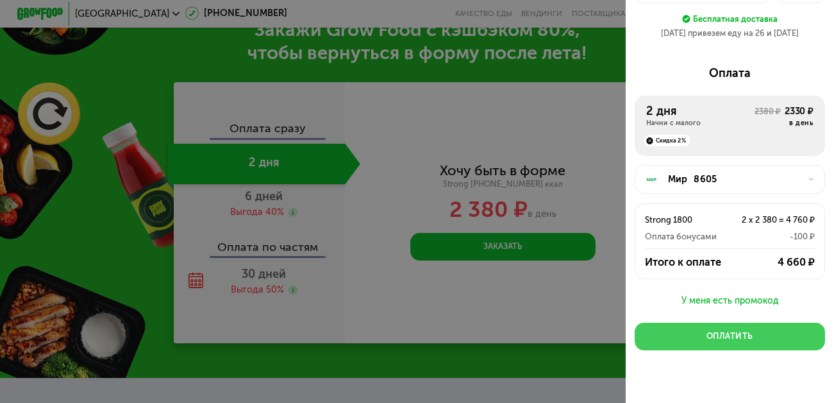
click at [731, 342] on div "Оплатить" at bounding box center [730, 336] width 47 height 12
